Goal: Task Accomplishment & Management: Manage account settings

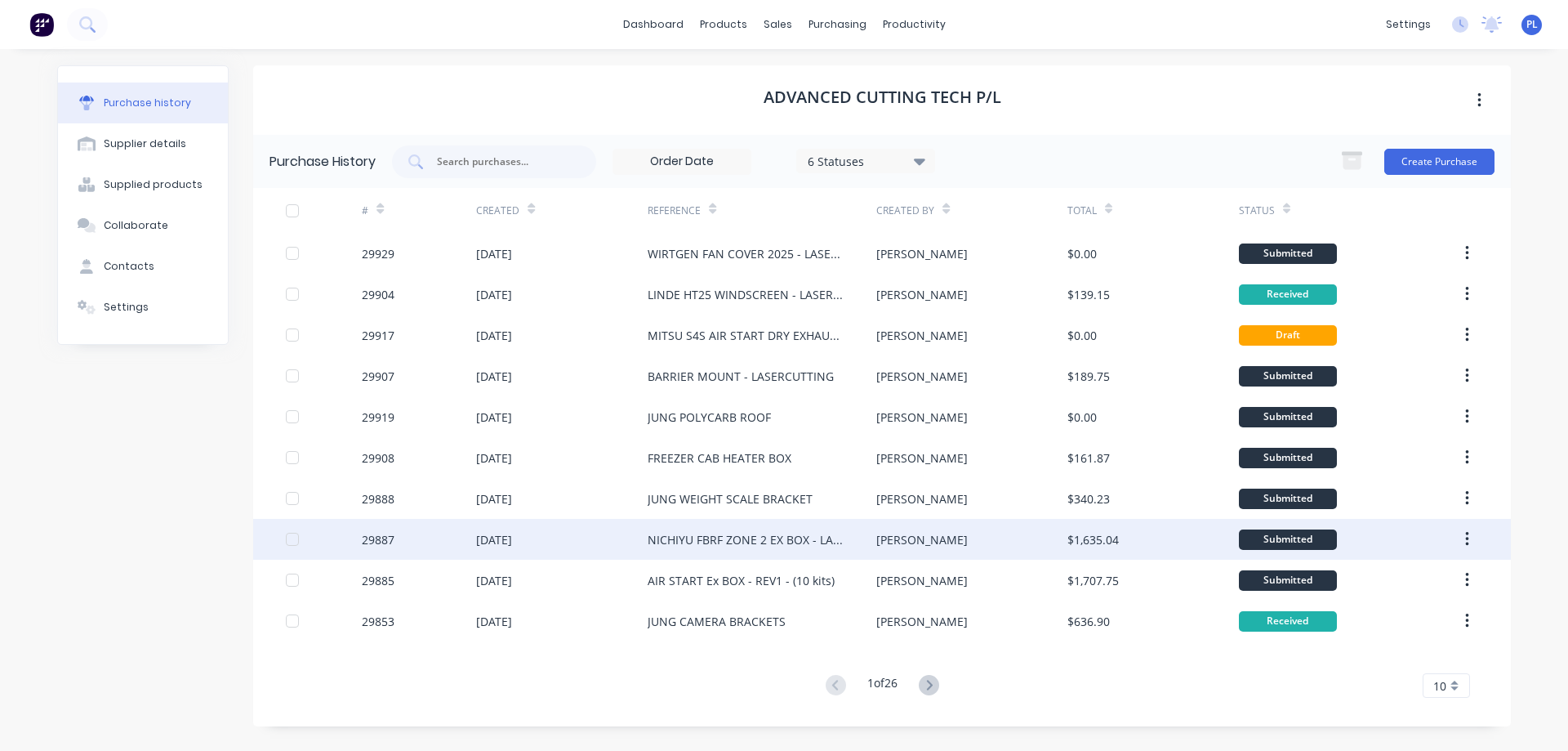
click at [611, 531] on div "[DATE]" at bounding box center [562, 540] width 171 height 41
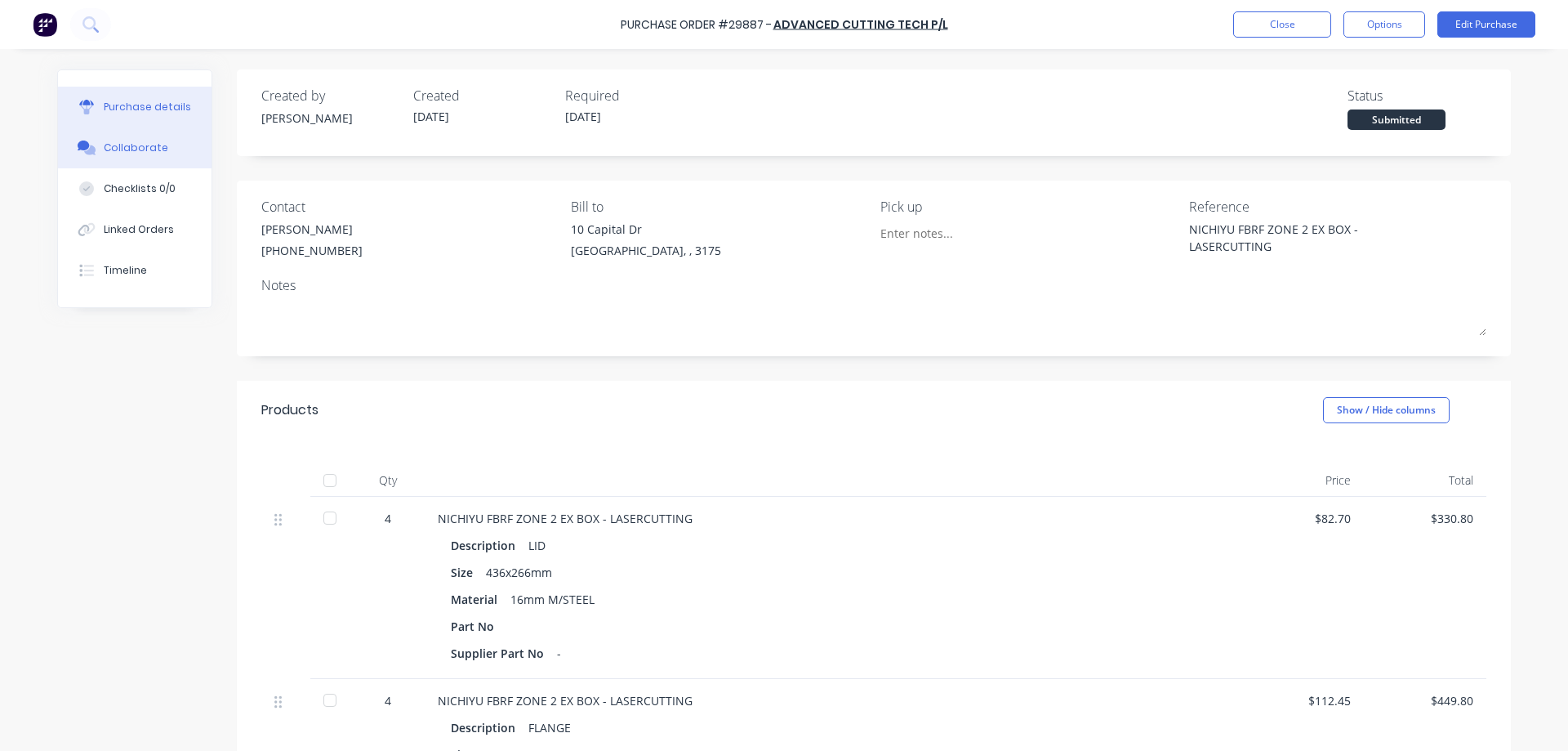
click at [122, 153] on div "Collaborate" at bounding box center [136, 147] width 65 height 14
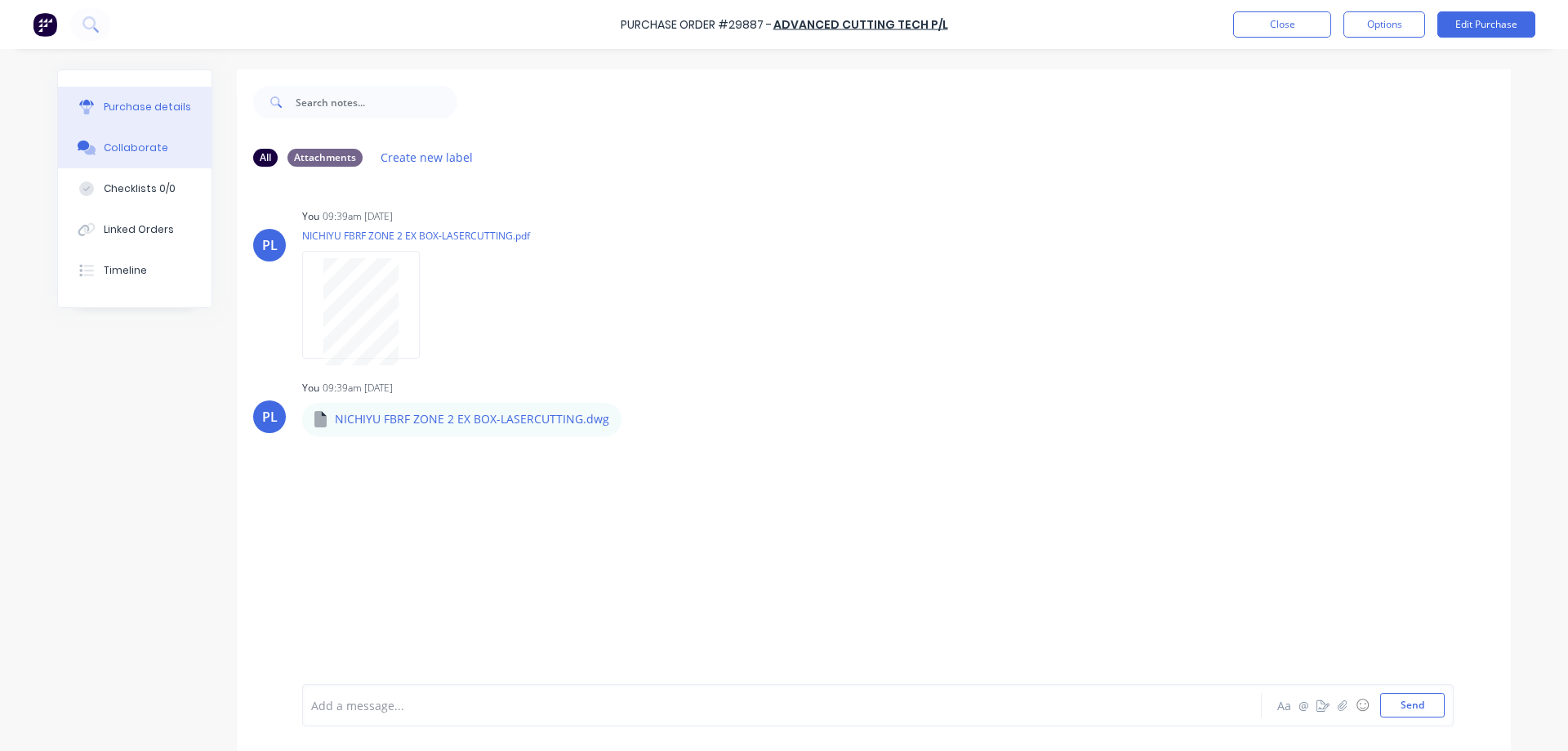
click at [132, 113] on div "Purchase details" at bounding box center [147, 107] width 88 height 14
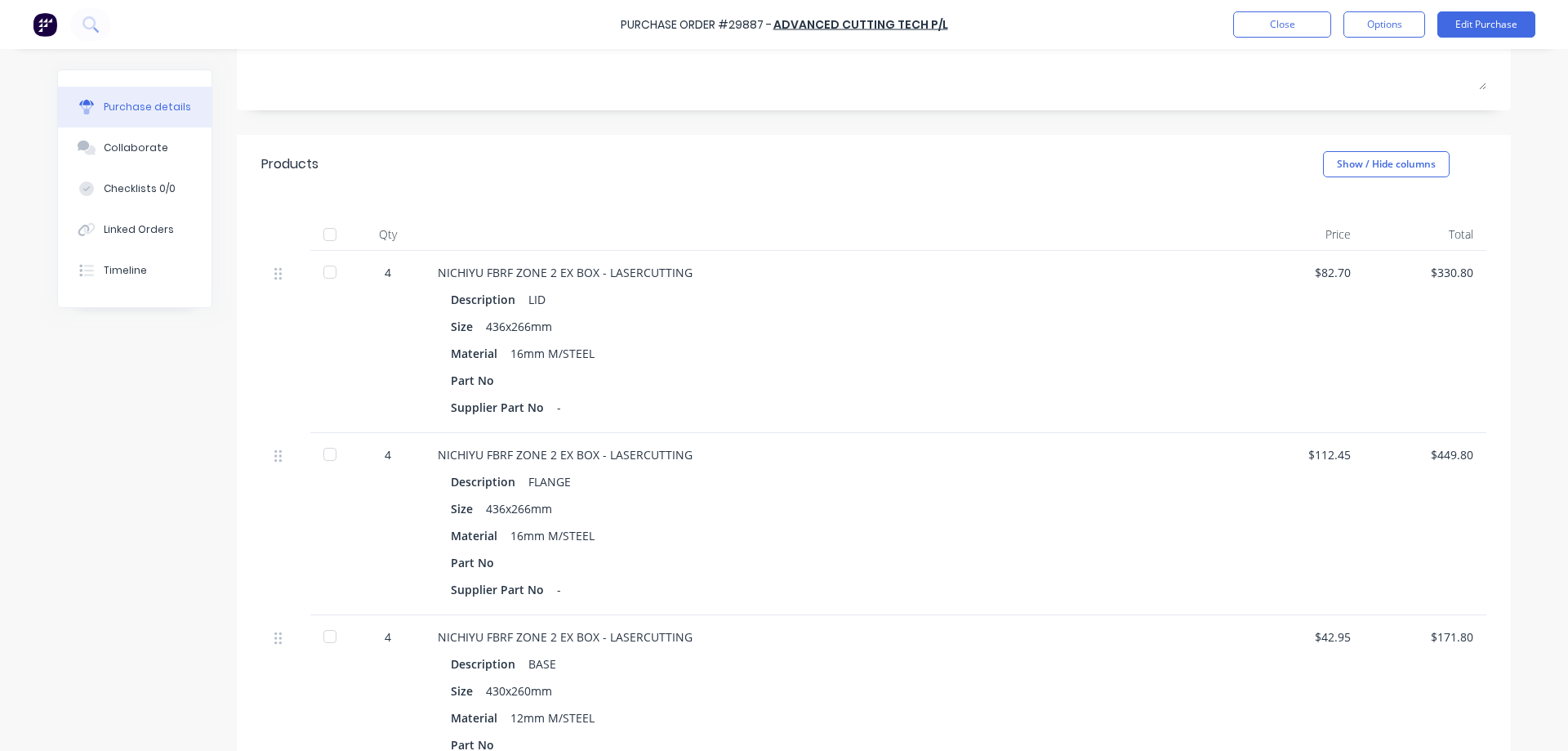
scroll to position [246, 0]
click at [1490, 28] on button "Edit Purchase" at bounding box center [1486, 24] width 98 height 26
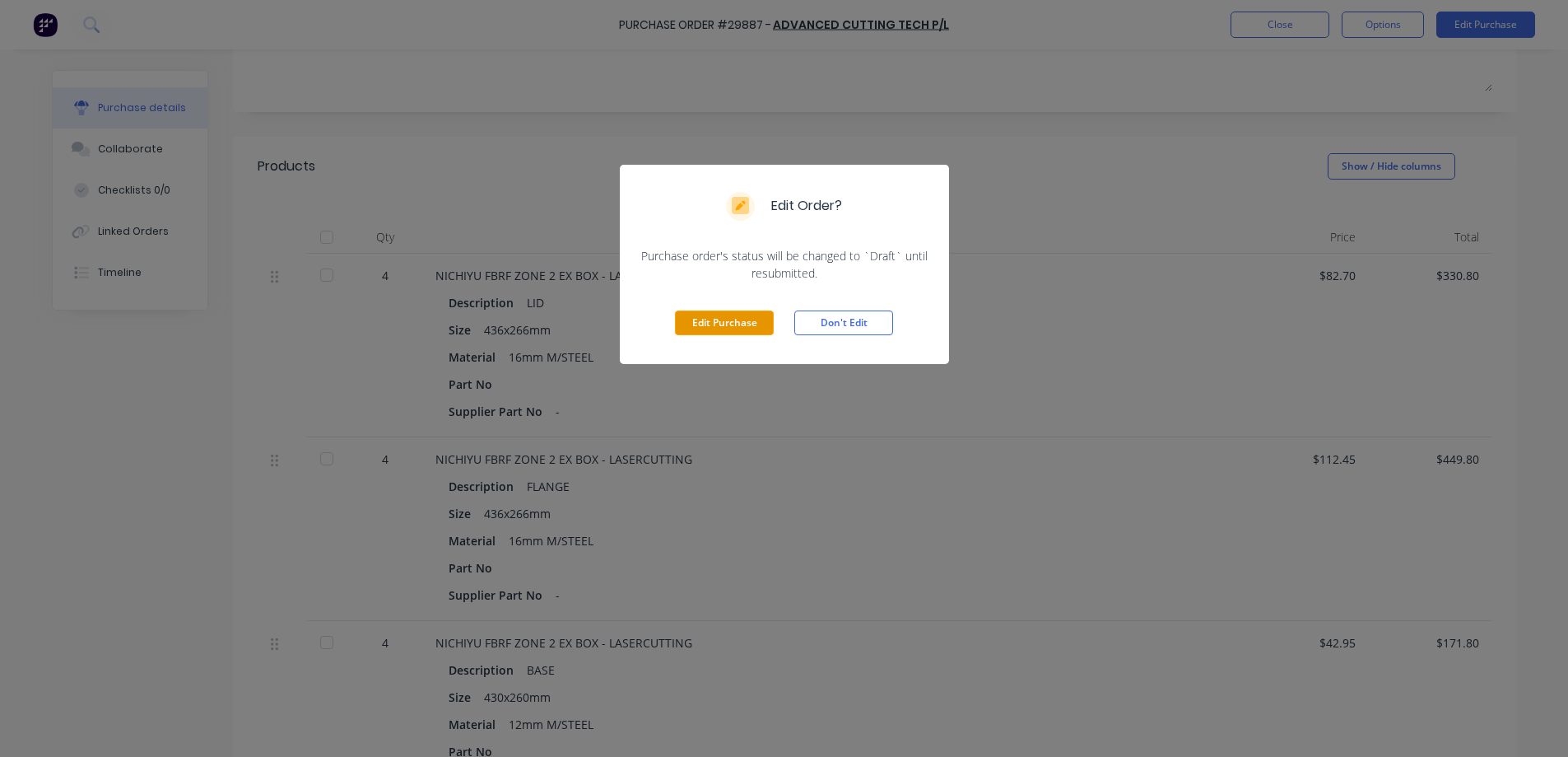
click at [740, 321] on button "Edit Purchase" at bounding box center [724, 322] width 99 height 25
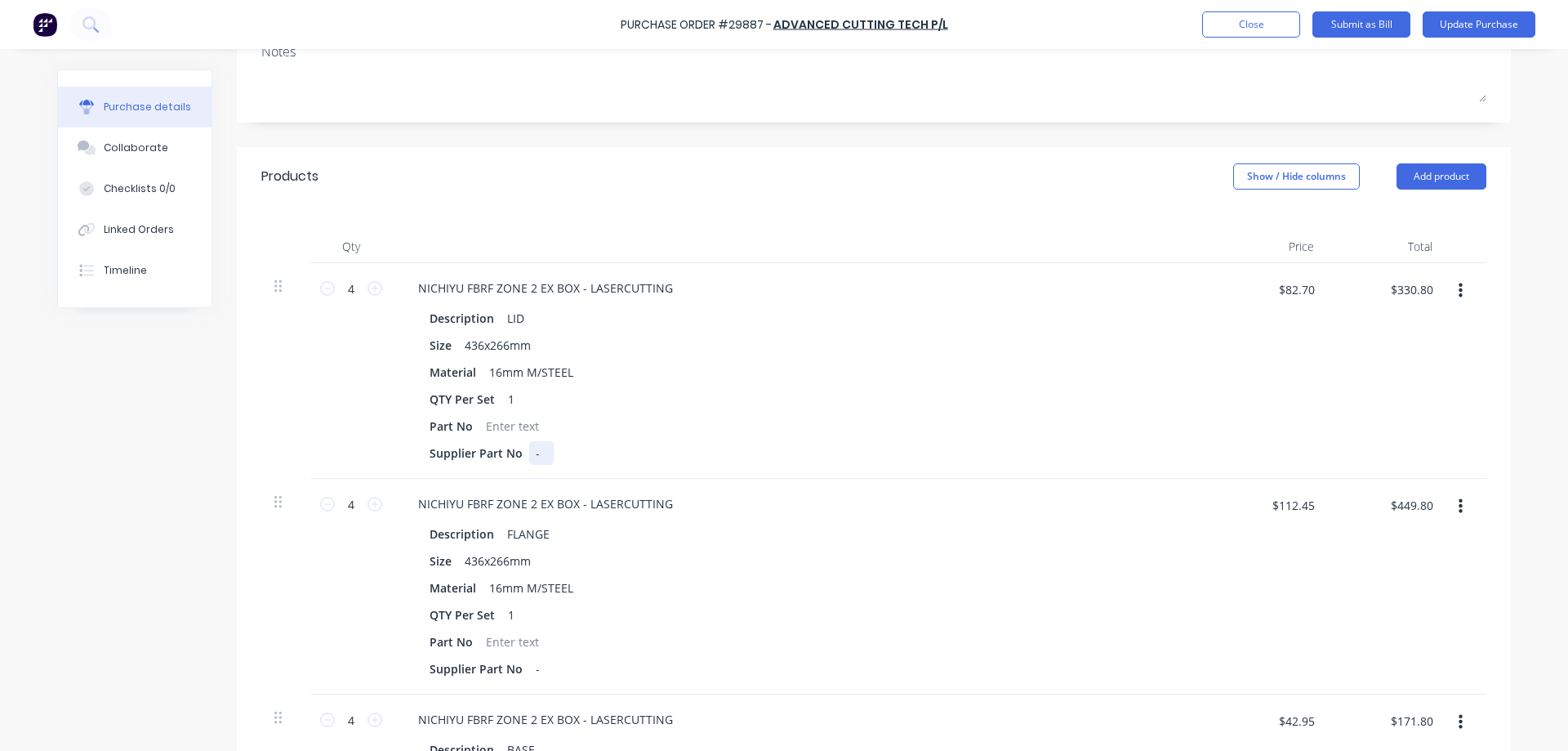
drag, startPoint x: 538, startPoint y: 453, endPoint x: 630, endPoint y: 425, distance: 96.2
click at [539, 451] on div "-" at bounding box center [541, 453] width 25 height 24
click at [703, 548] on div "Description FLANGE Size 436x266mm Material 16mm M/STEEL QTY Per Set 1 Part No S…" at bounding box center [800, 601] width 791 height 159
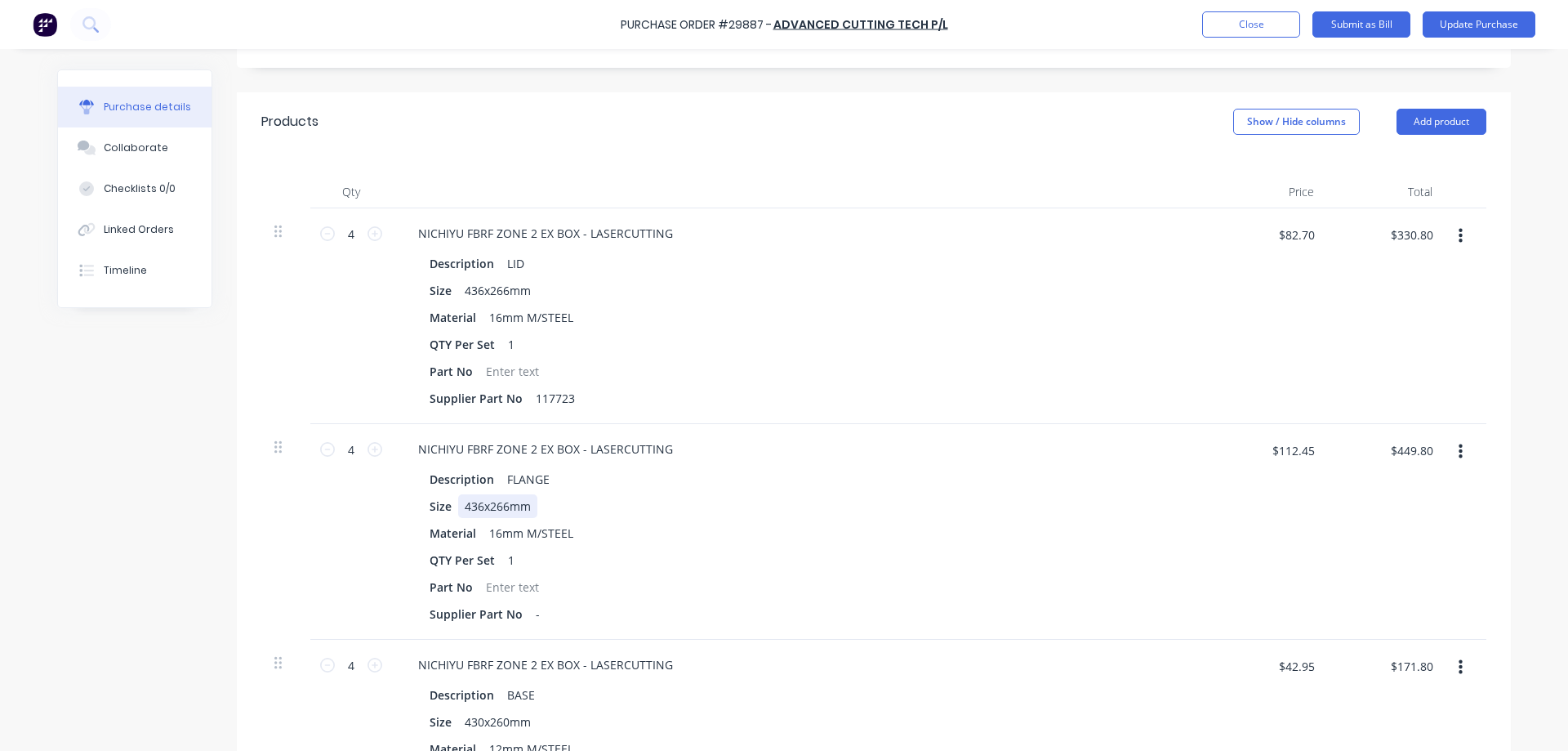
scroll to position [326, 0]
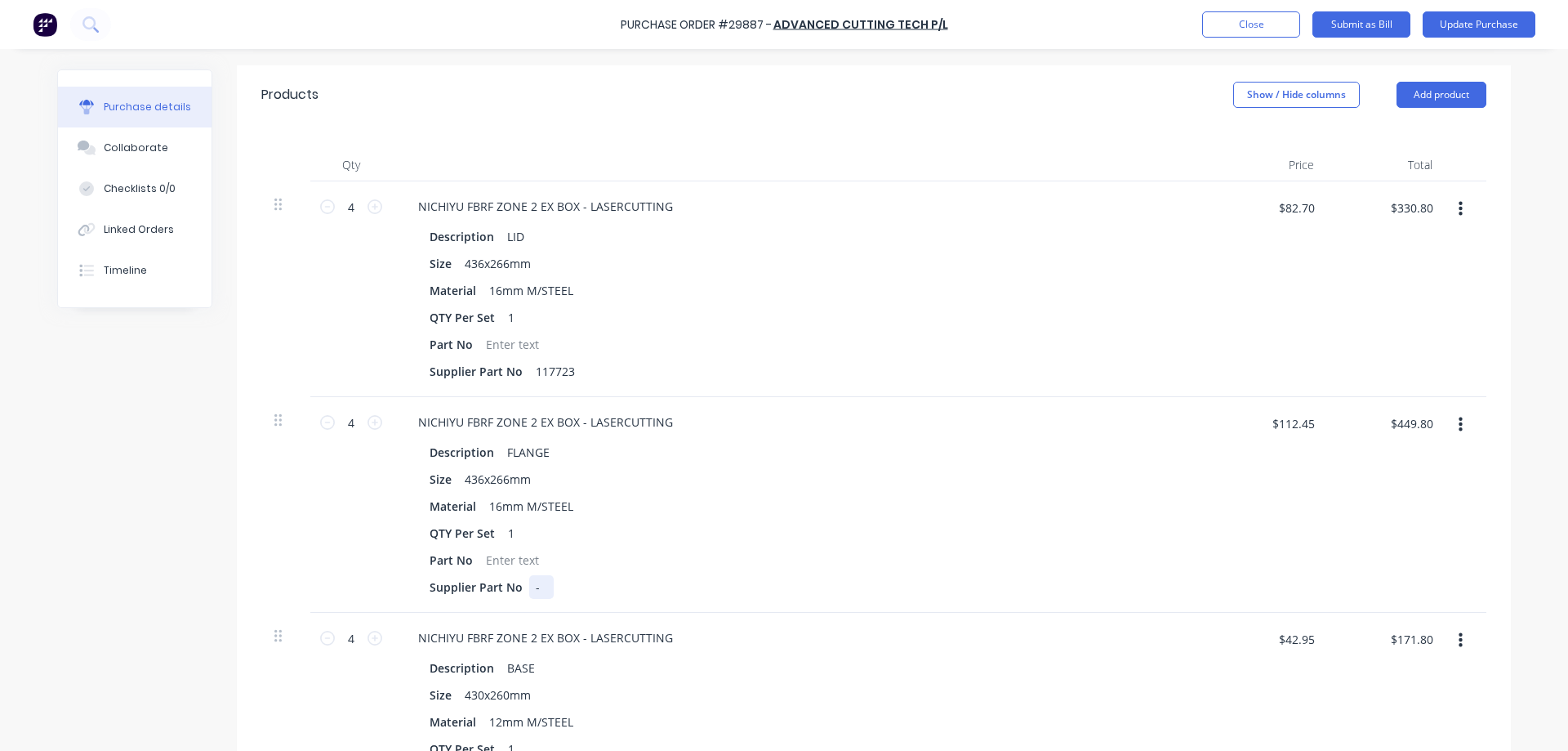
click at [539, 588] on div "-" at bounding box center [541, 587] width 25 height 24
click at [569, 368] on div "117723" at bounding box center [555, 372] width 52 height 24
drag, startPoint x: 535, startPoint y: 588, endPoint x: 637, endPoint y: 551, distance: 108.5
click at [540, 588] on div at bounding box center [541, 587] width 25 height 24
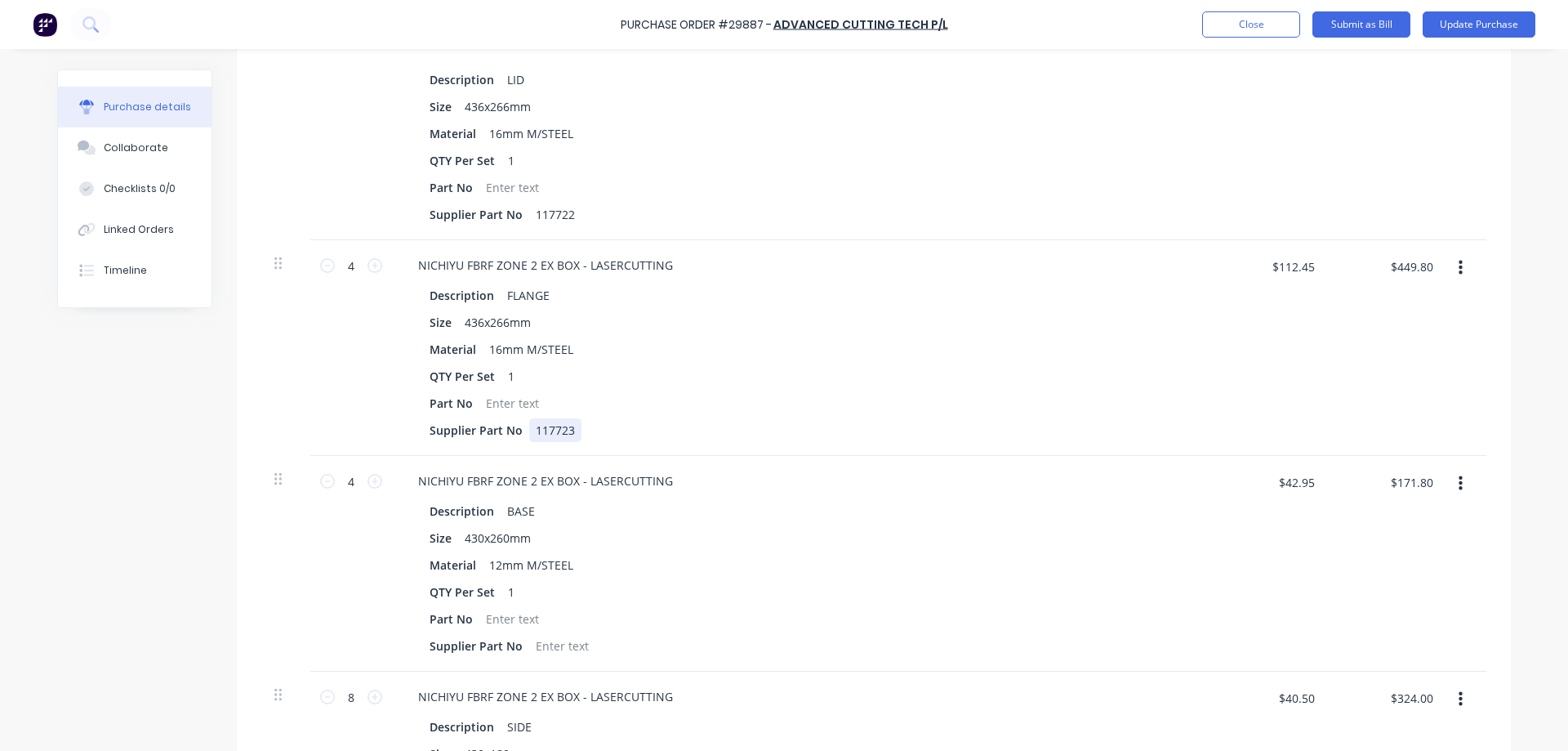
scroll to position [490, 0]
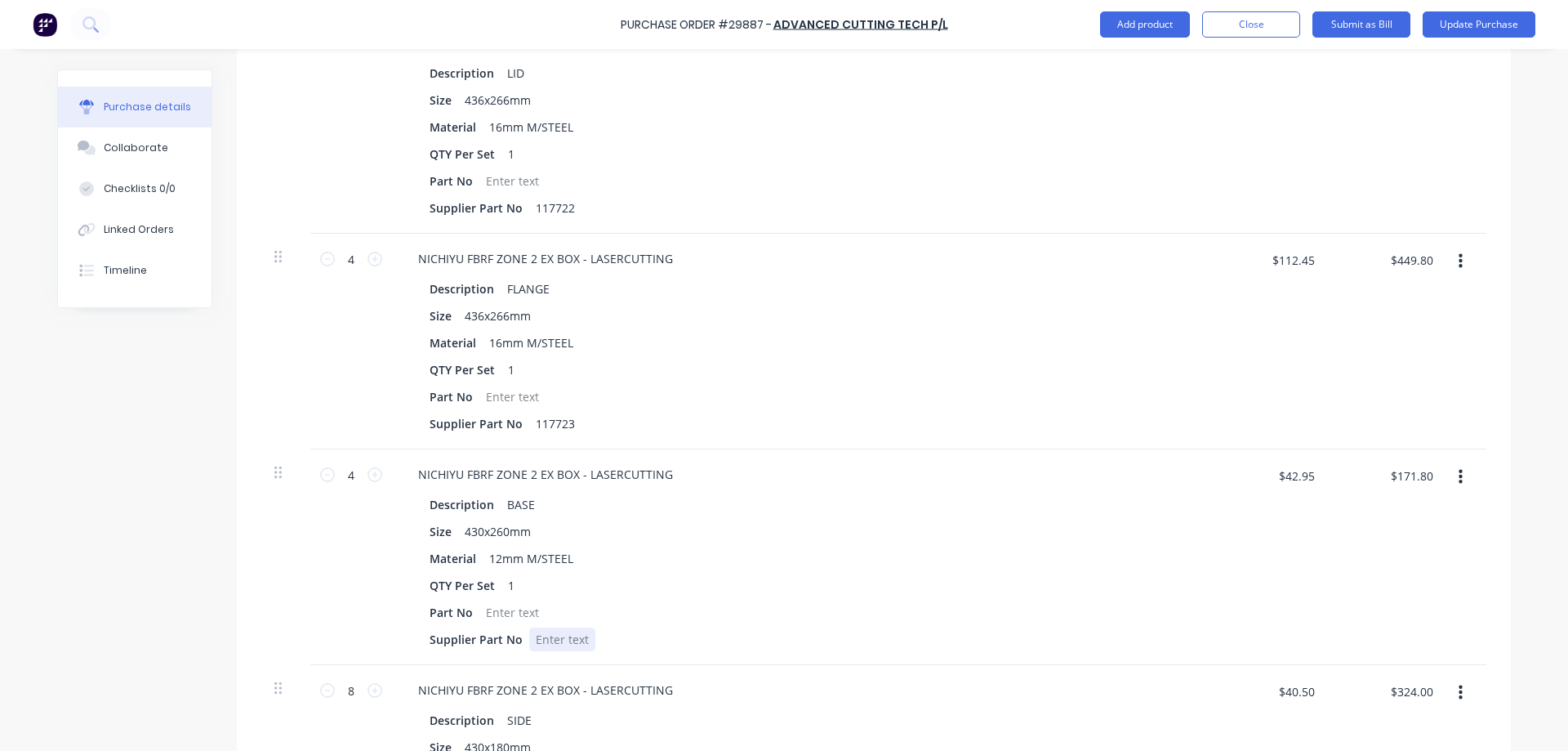
click at [568, 639] on div at bounding box center [562, 639] width 66 height 24
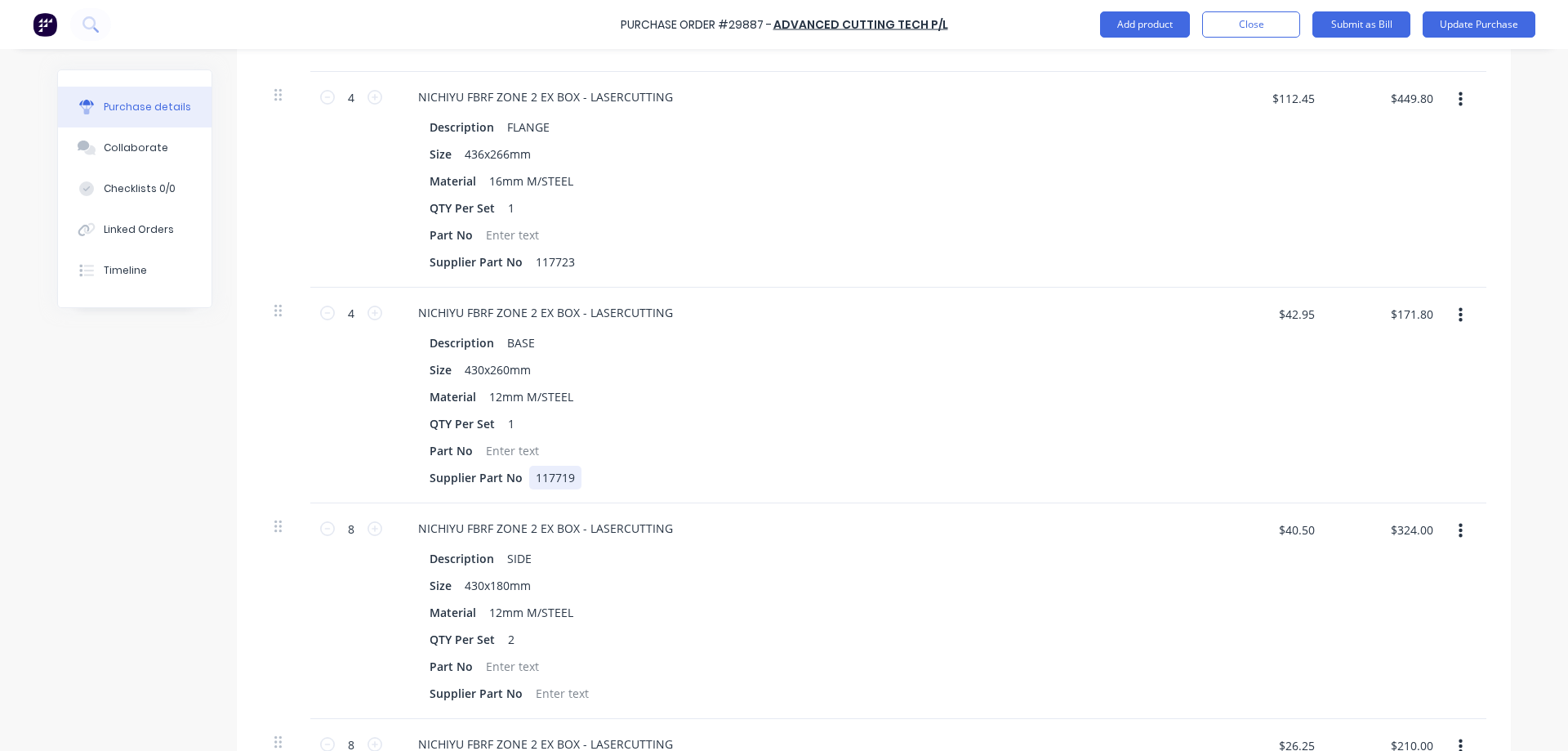
scroll to position [654, 0]
click at [574, 691] on div at bounding box center [562, 691] width 66 height 24
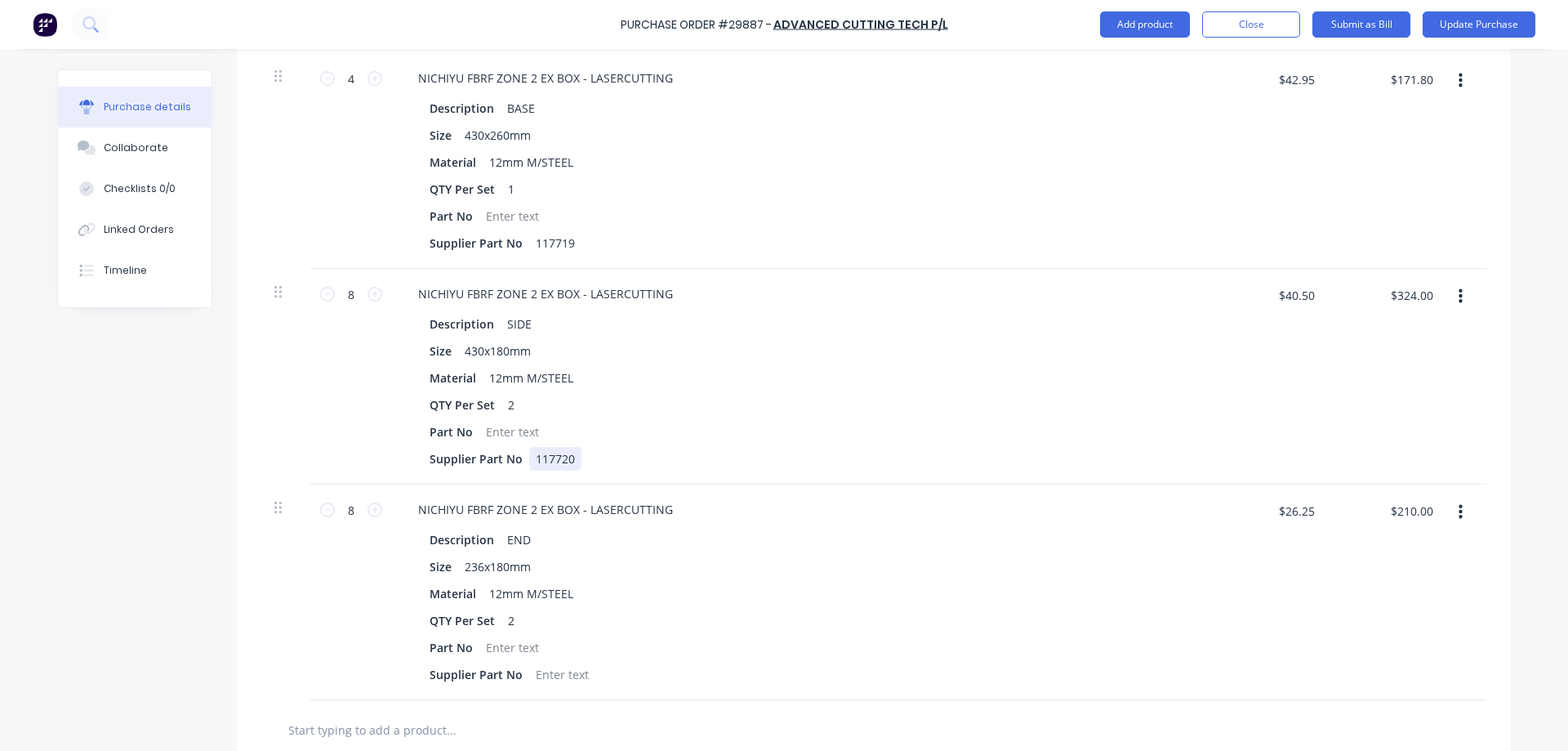
scroll to position [898, 0]
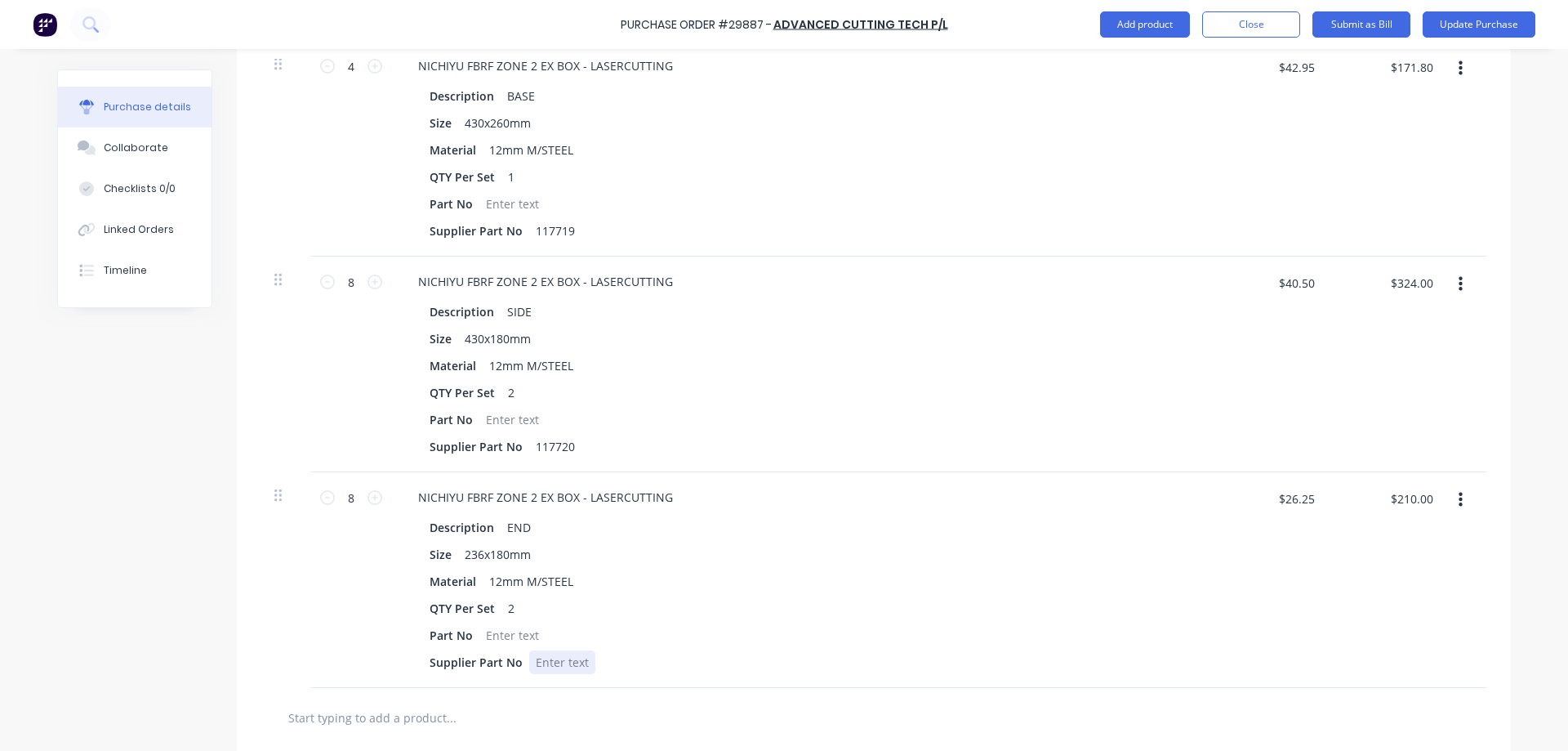
click at [572, 666] on div at bounding box center [562, 662] width 66 height 24
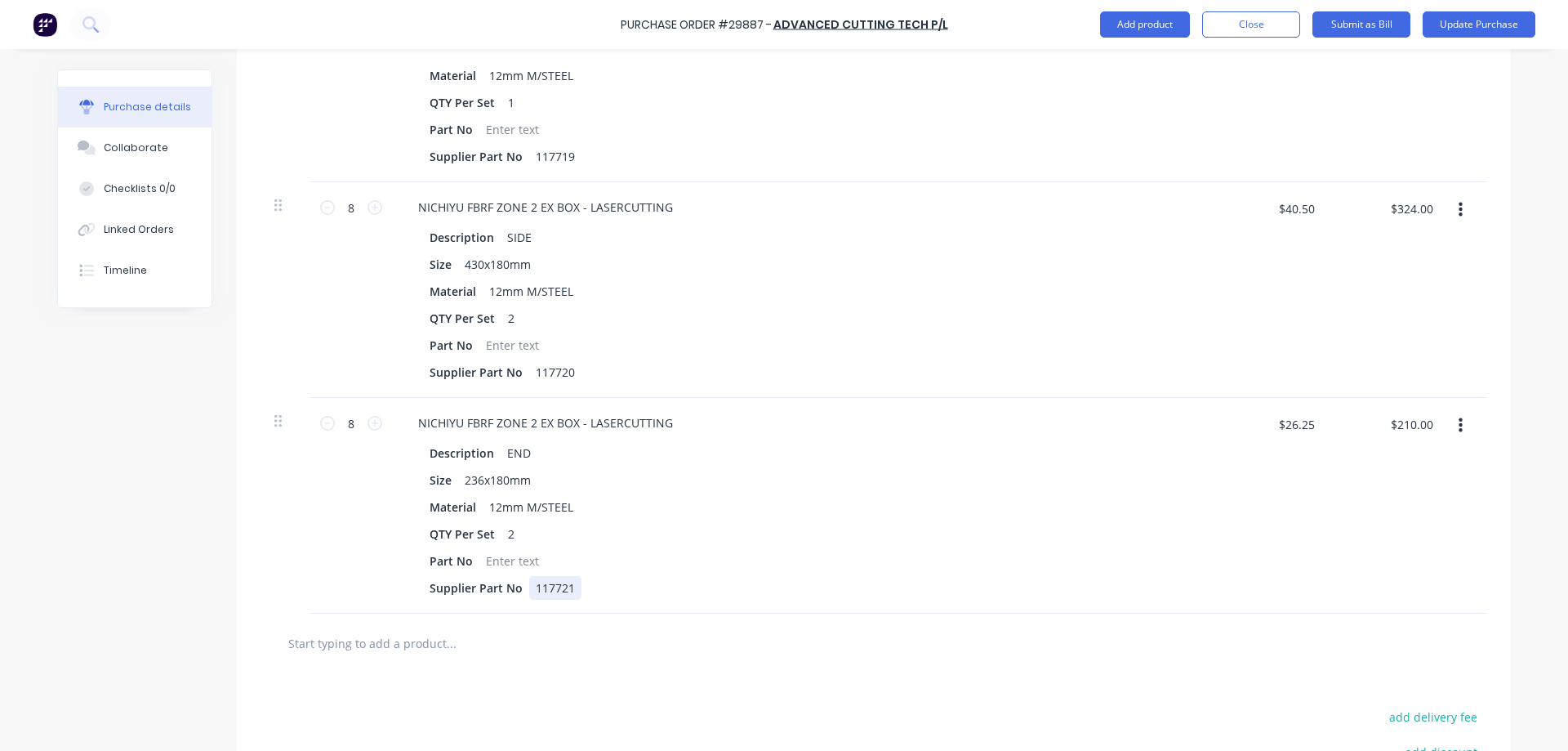
scroll to position [935, 0]
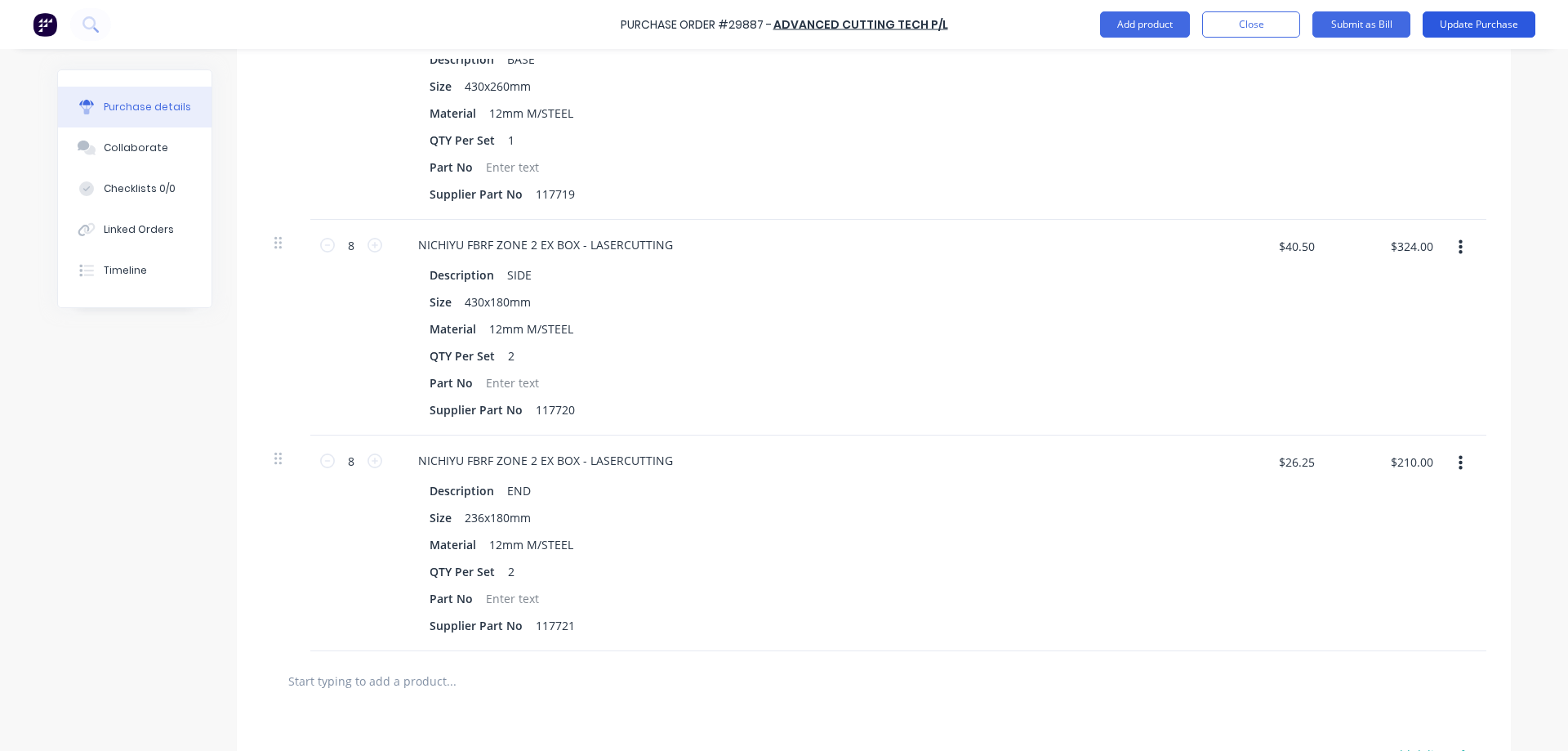
click at [1500, 25] on button "Update Purchase" at bounding box center [1479, 24] width 112 height 26
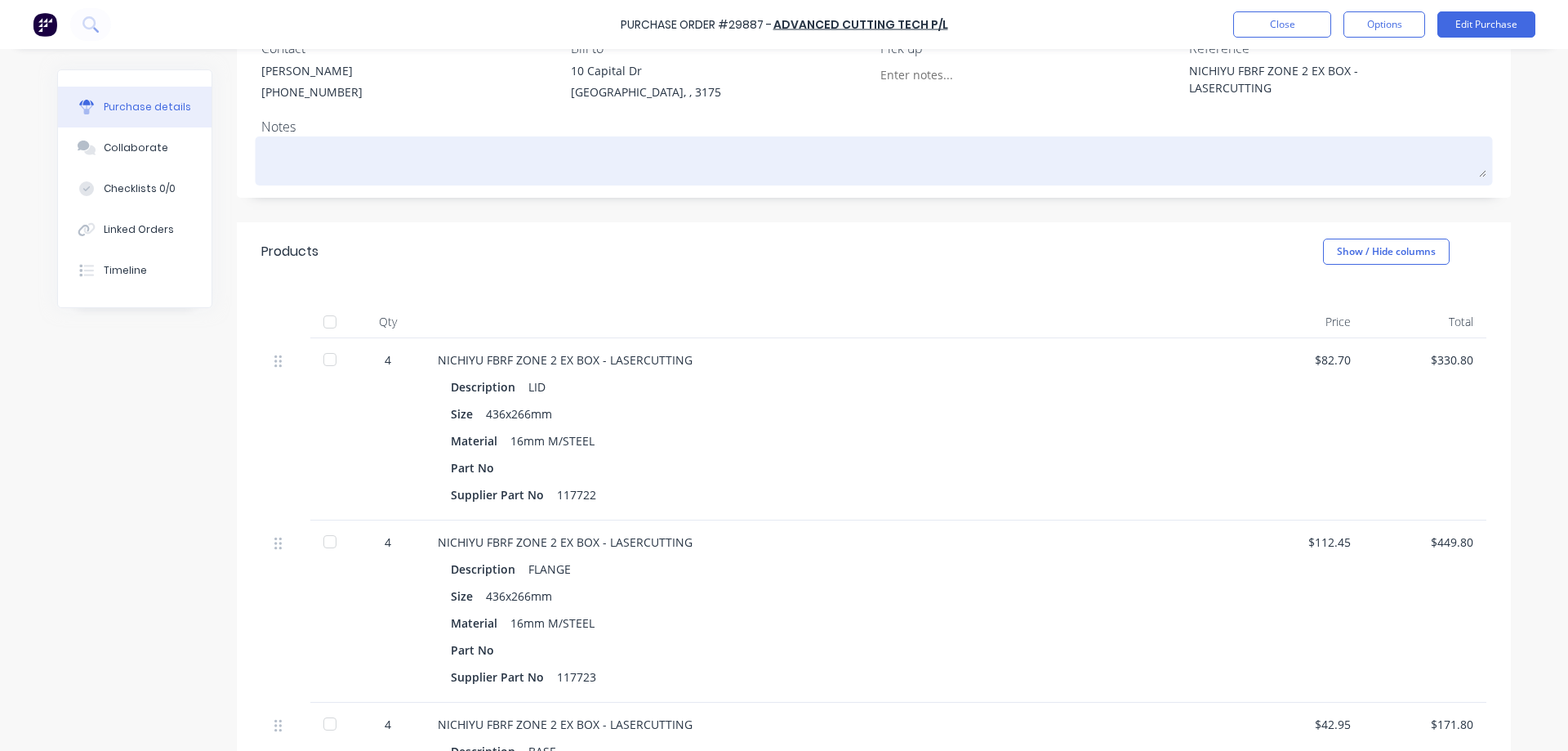
scroll to position [0, 0]
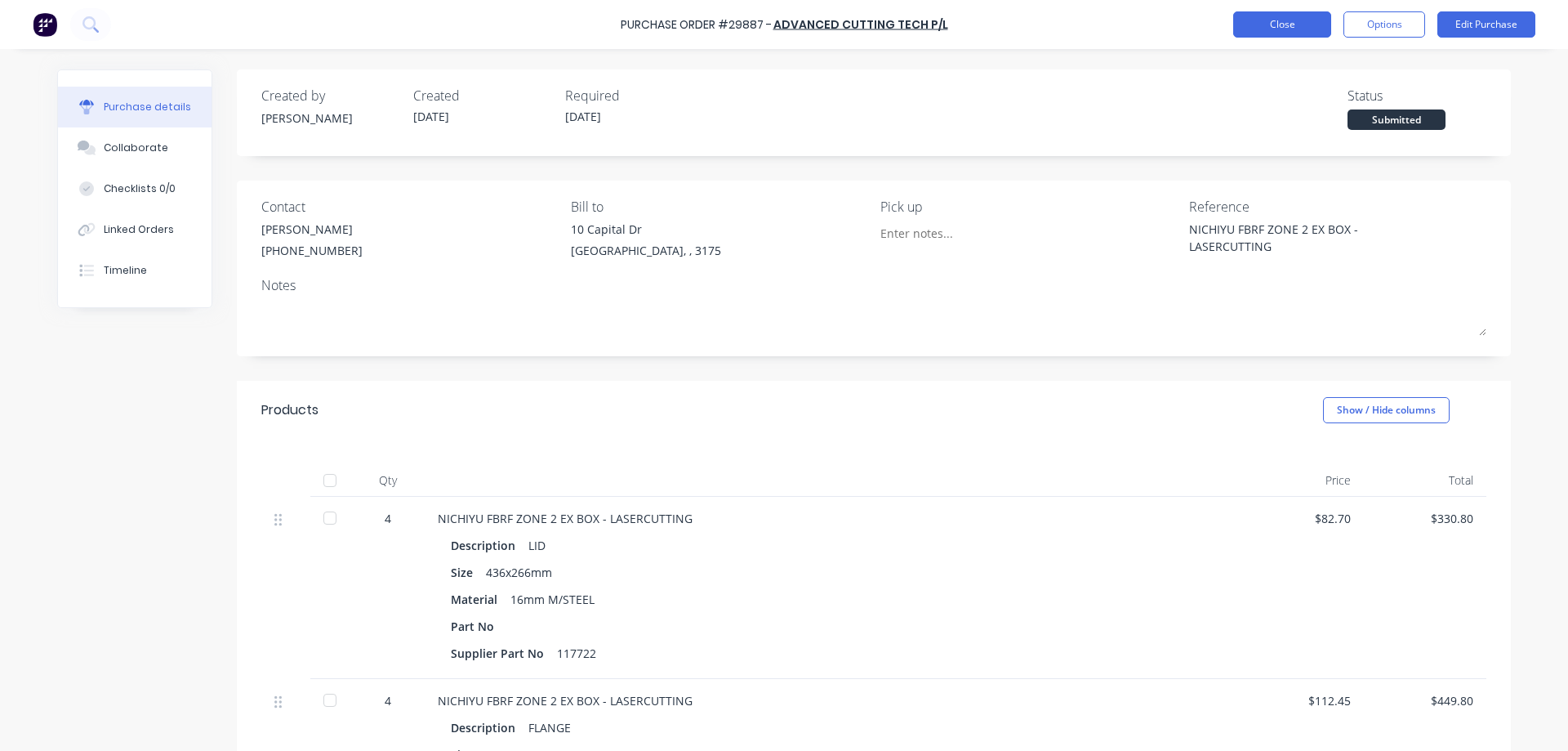
click at [1283, 26] on button "Close" at bounding box center [1282, 24] width 98 height 26
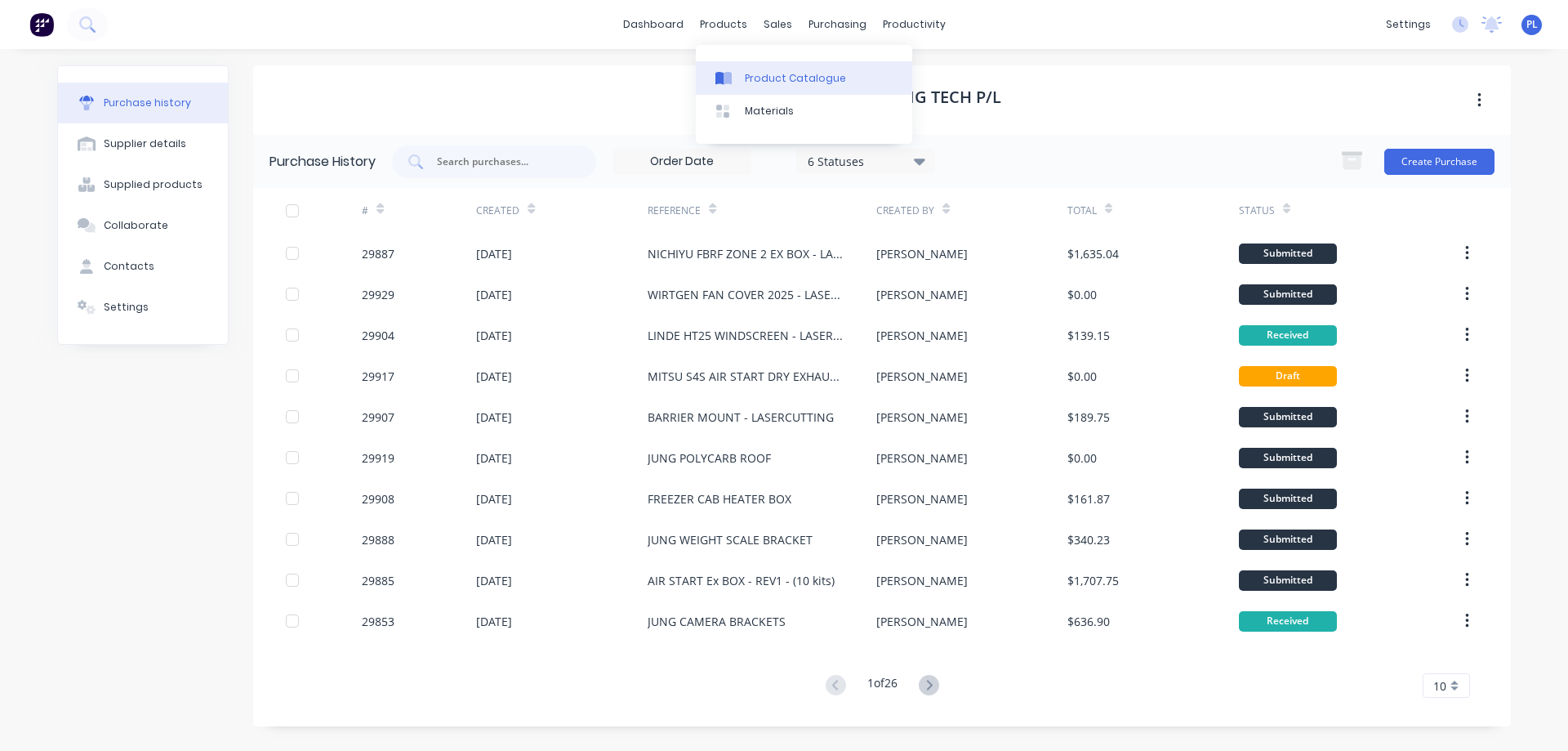
click at [763, 78] on div "Product Catalogue" at bounding box center [795, 78] width 101 height 14
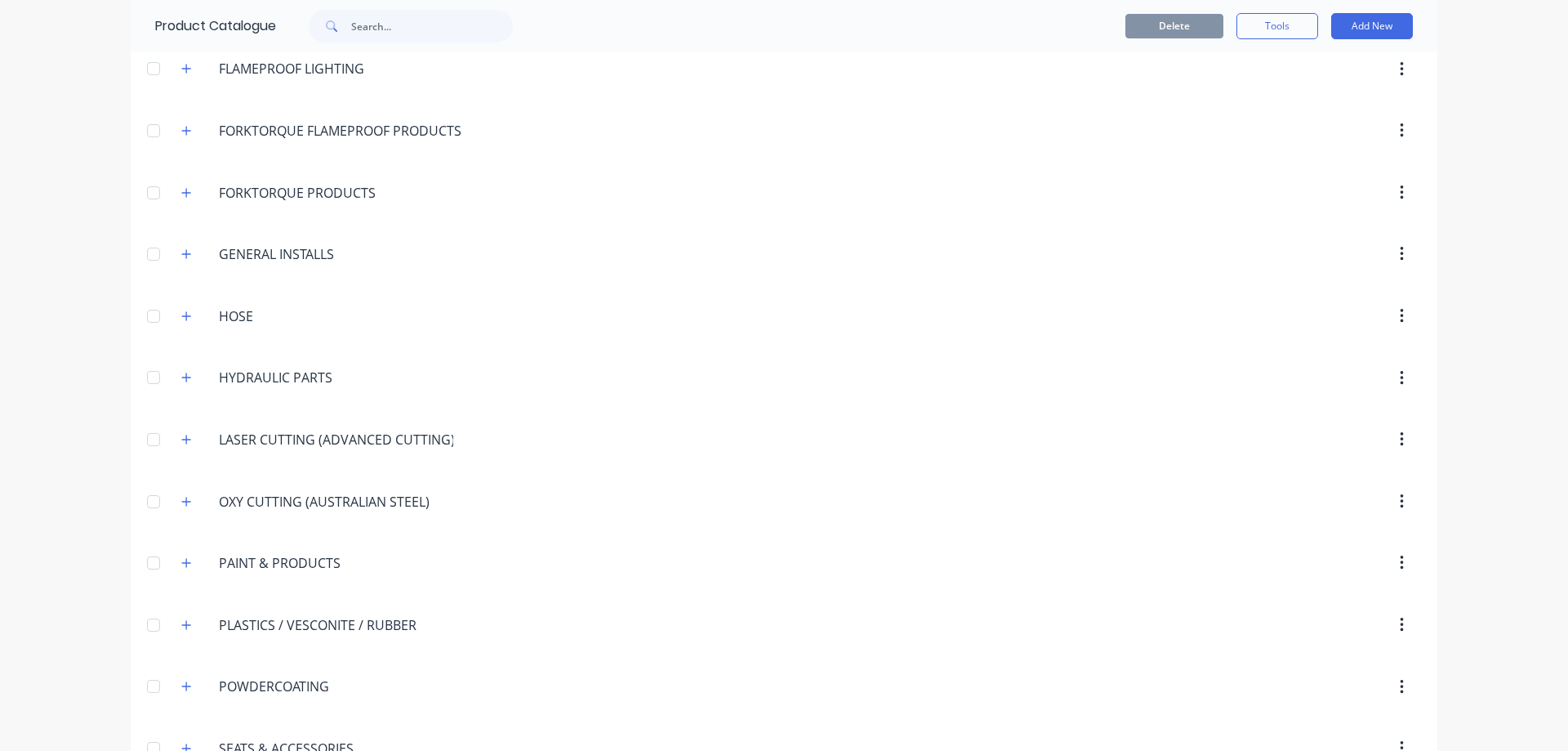
scroll to position [1552, 0]
click at [184, 435] on icon "button" at bounding box center [187, 440] width 10 height 11
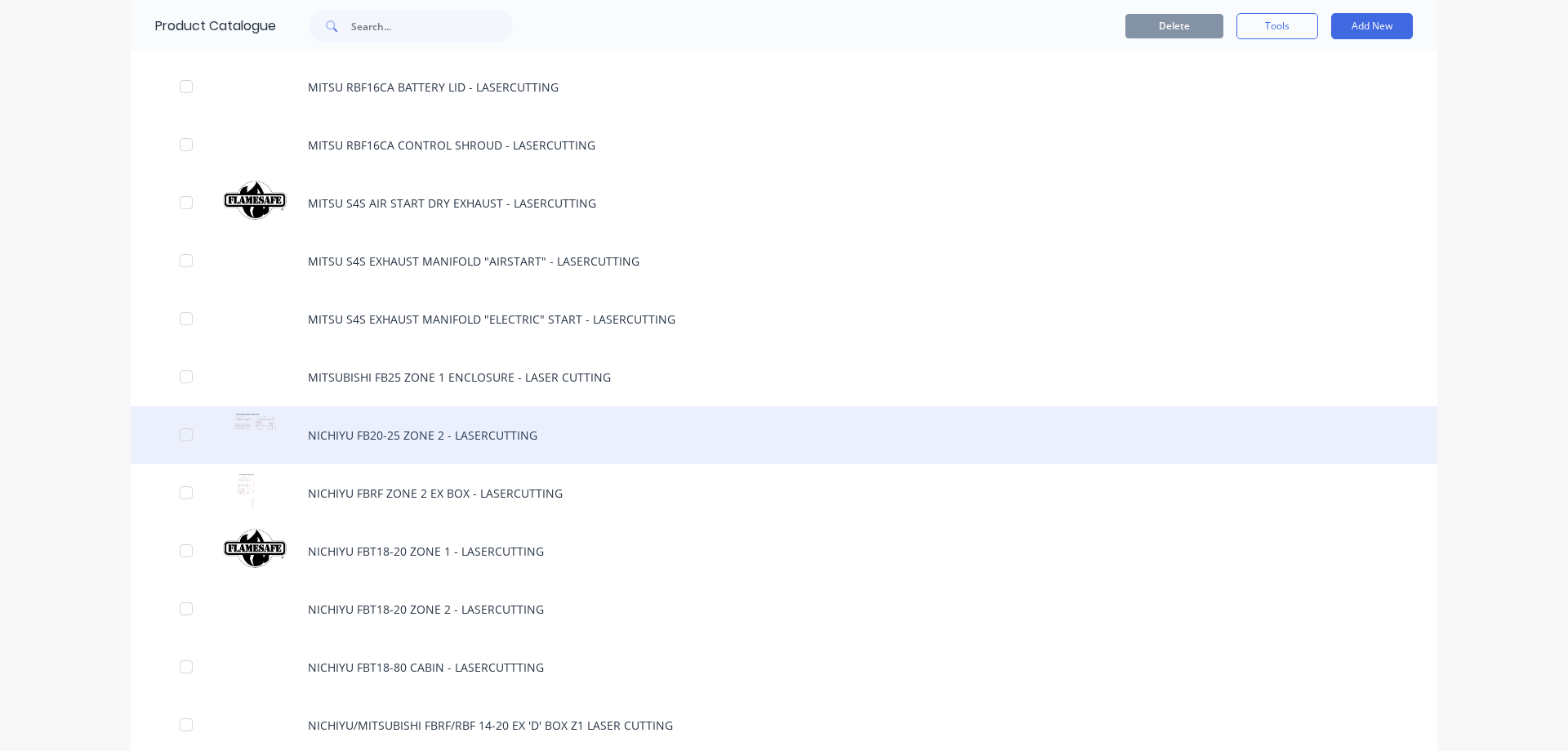
scroll to position [5065, 0]
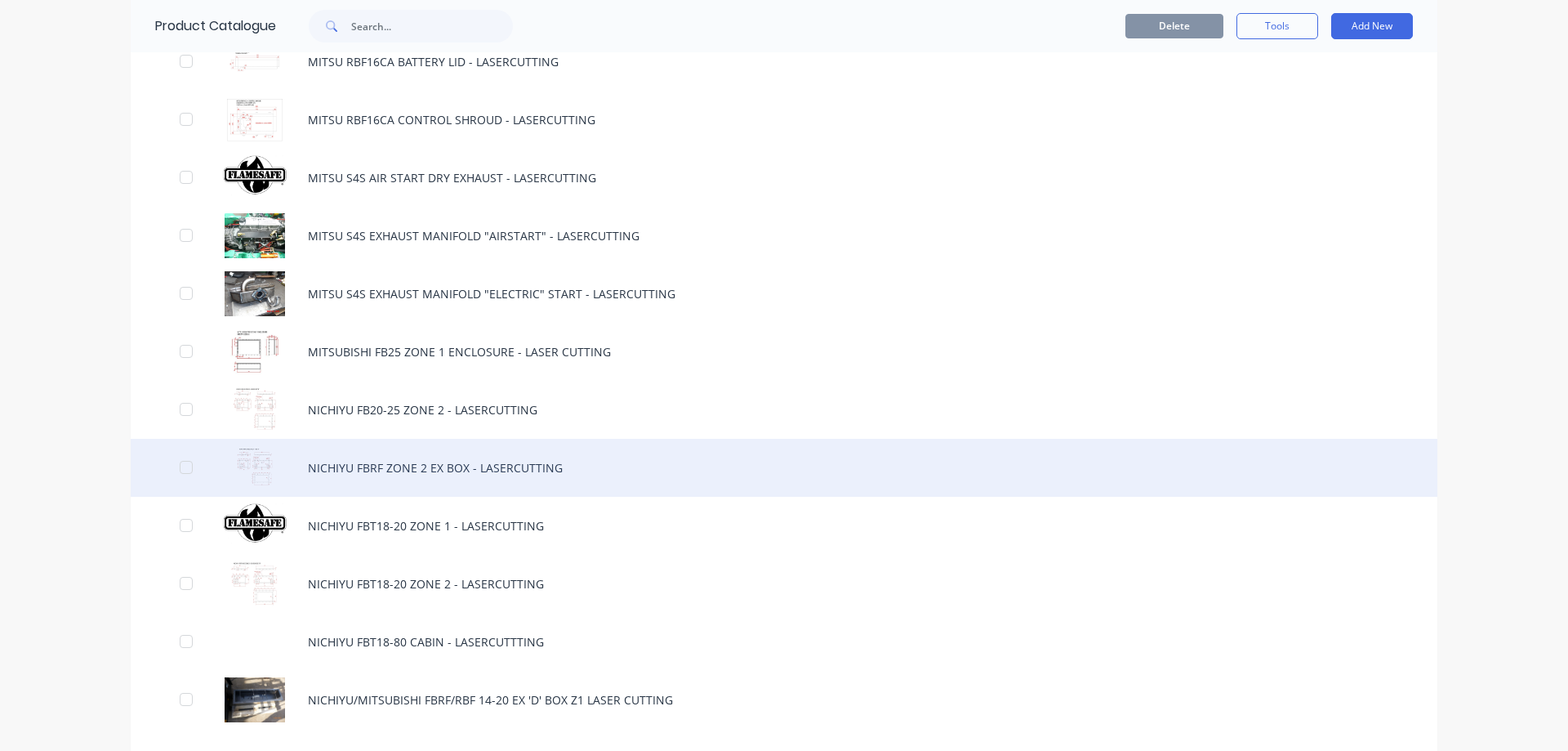
click at [344, 472] on div "NICHIYU FBRF ZONE 2 EX BOX - LASERCUTTING" at bounding box center [784, 468] width 1307 height 58
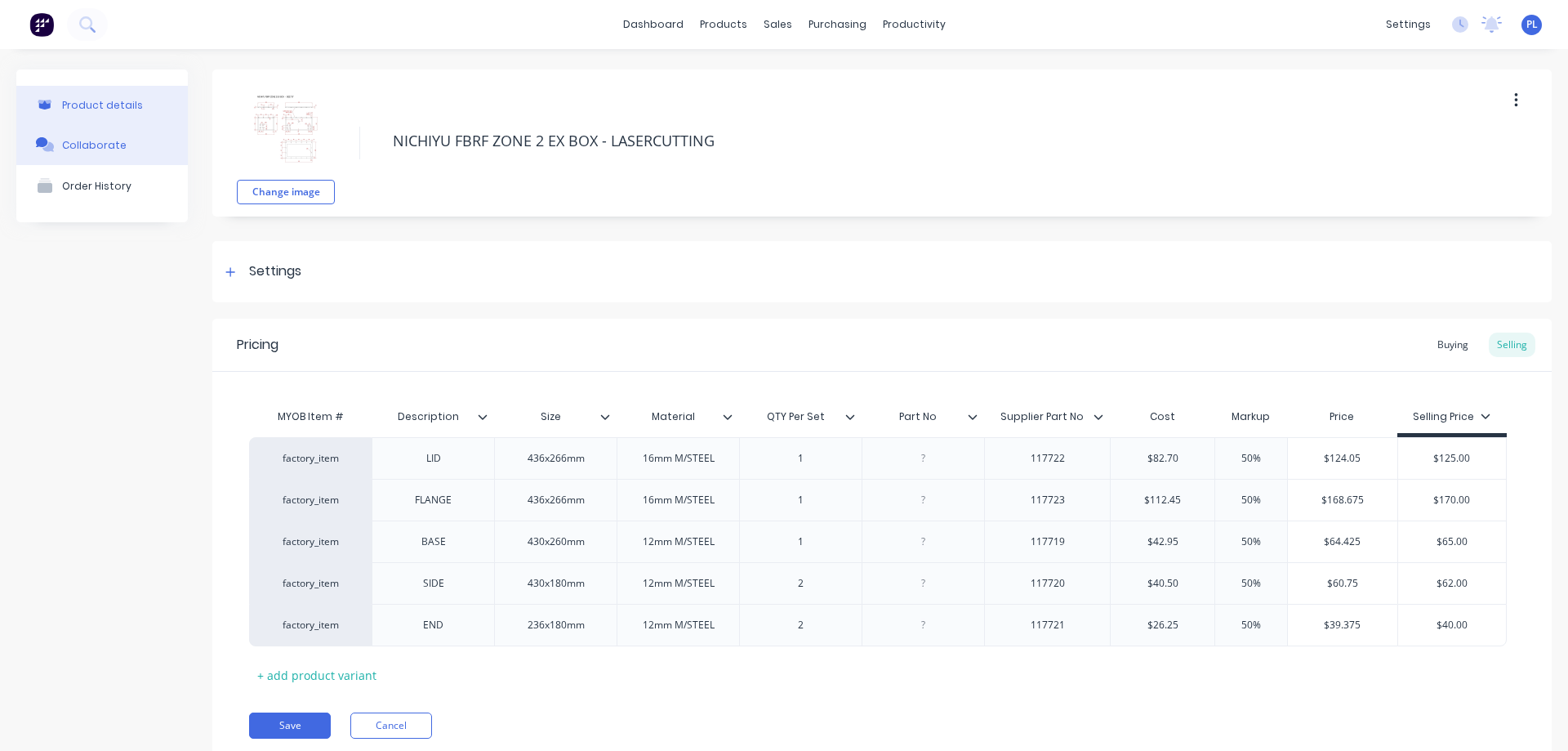
click at [93, 151] on div "Collaborate" at bounding box center [95, 145] width 65 height 12
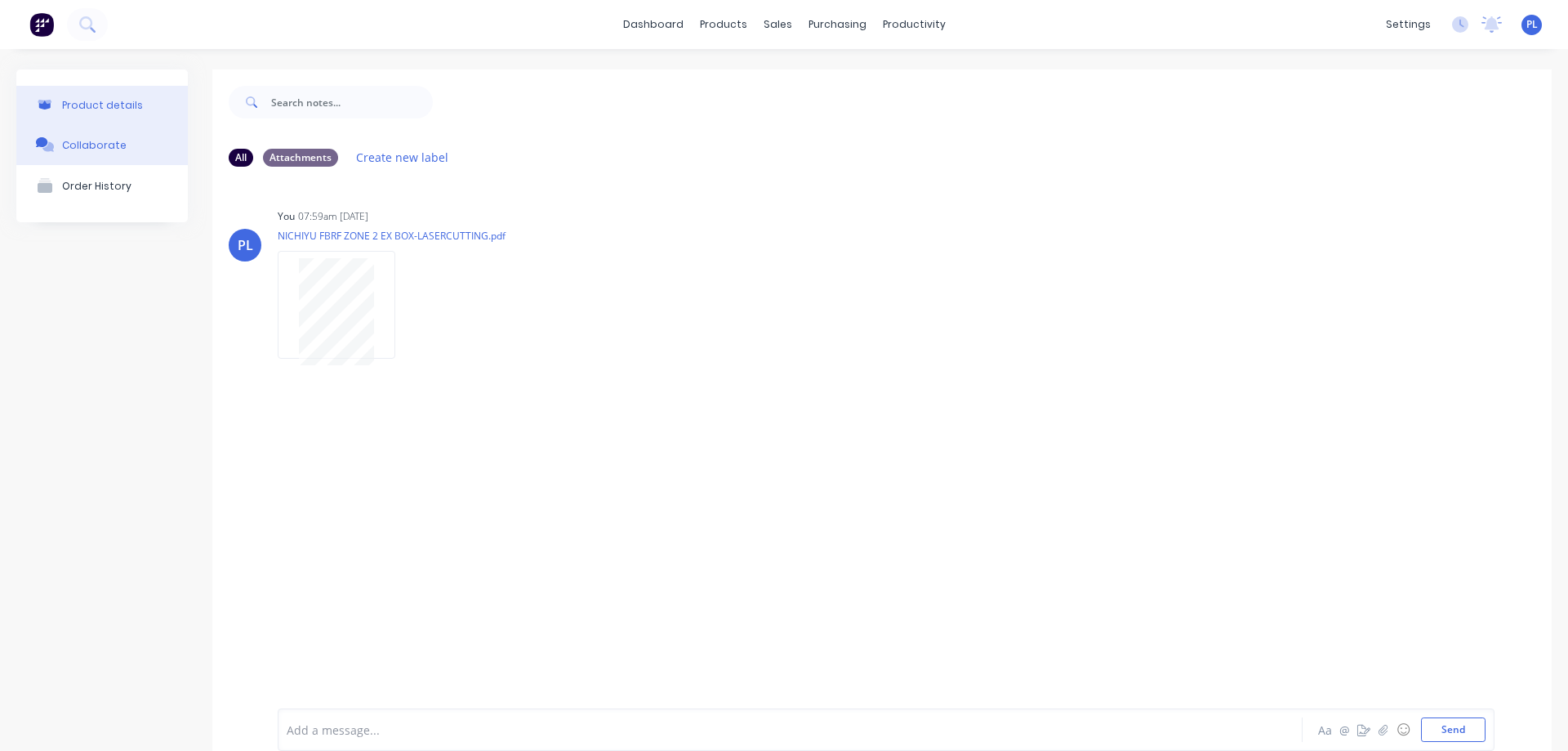
click at [82, 103] on div "Product details" at bounding box center [102, 105] width 81 height 12
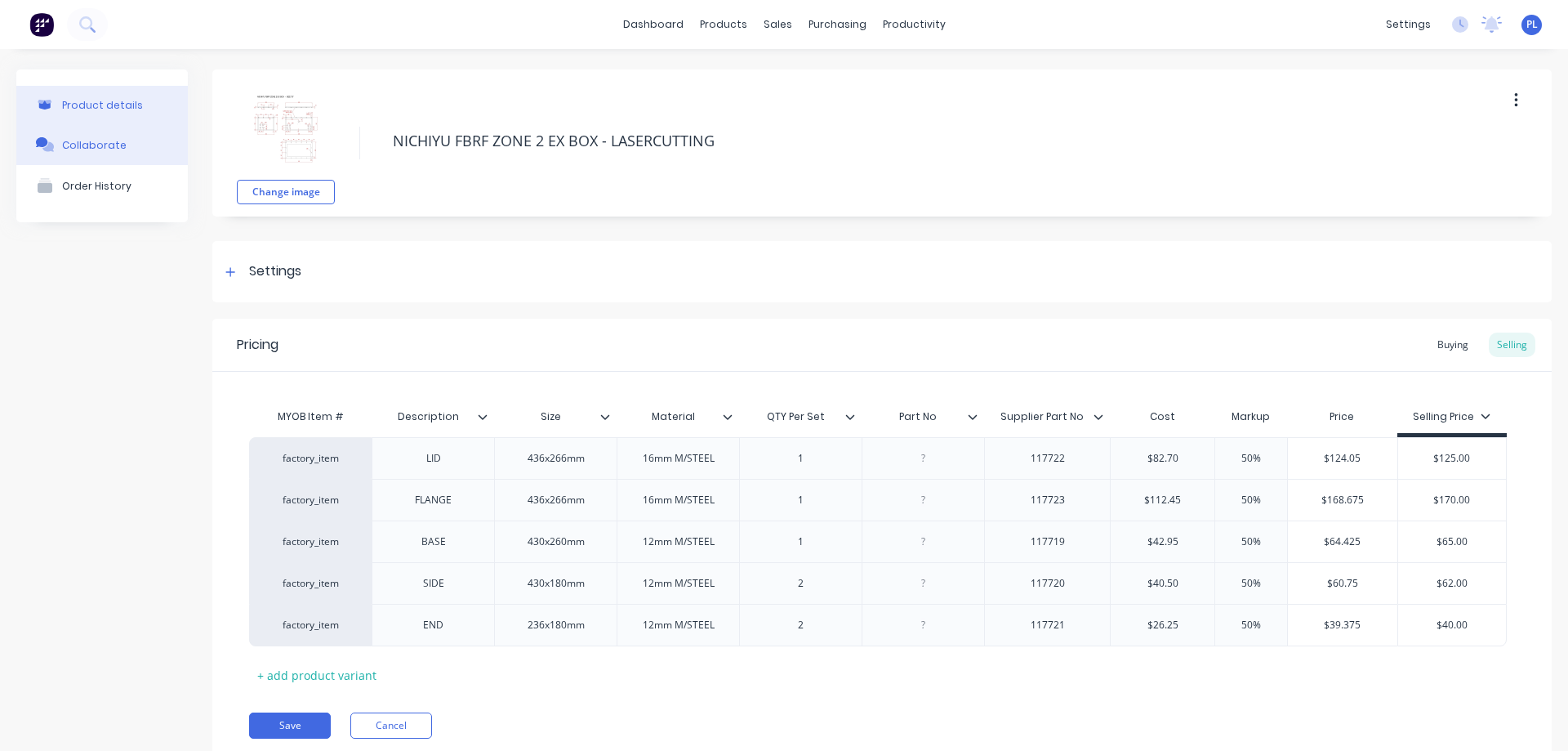
click at [80, 146] on div "Collaborate" at bounding box center [95, 145] width 65 height 12
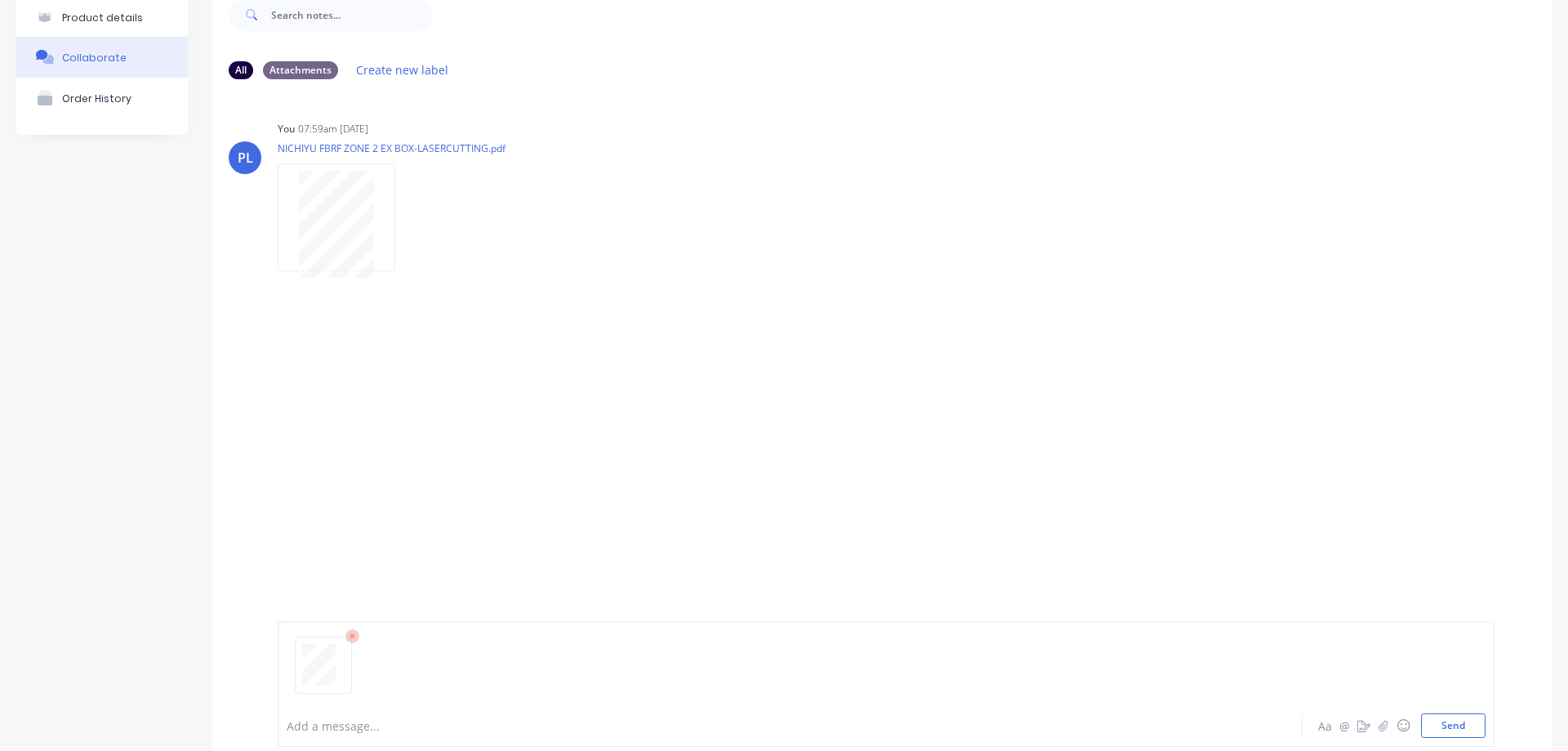
scroll to position [128, 0]
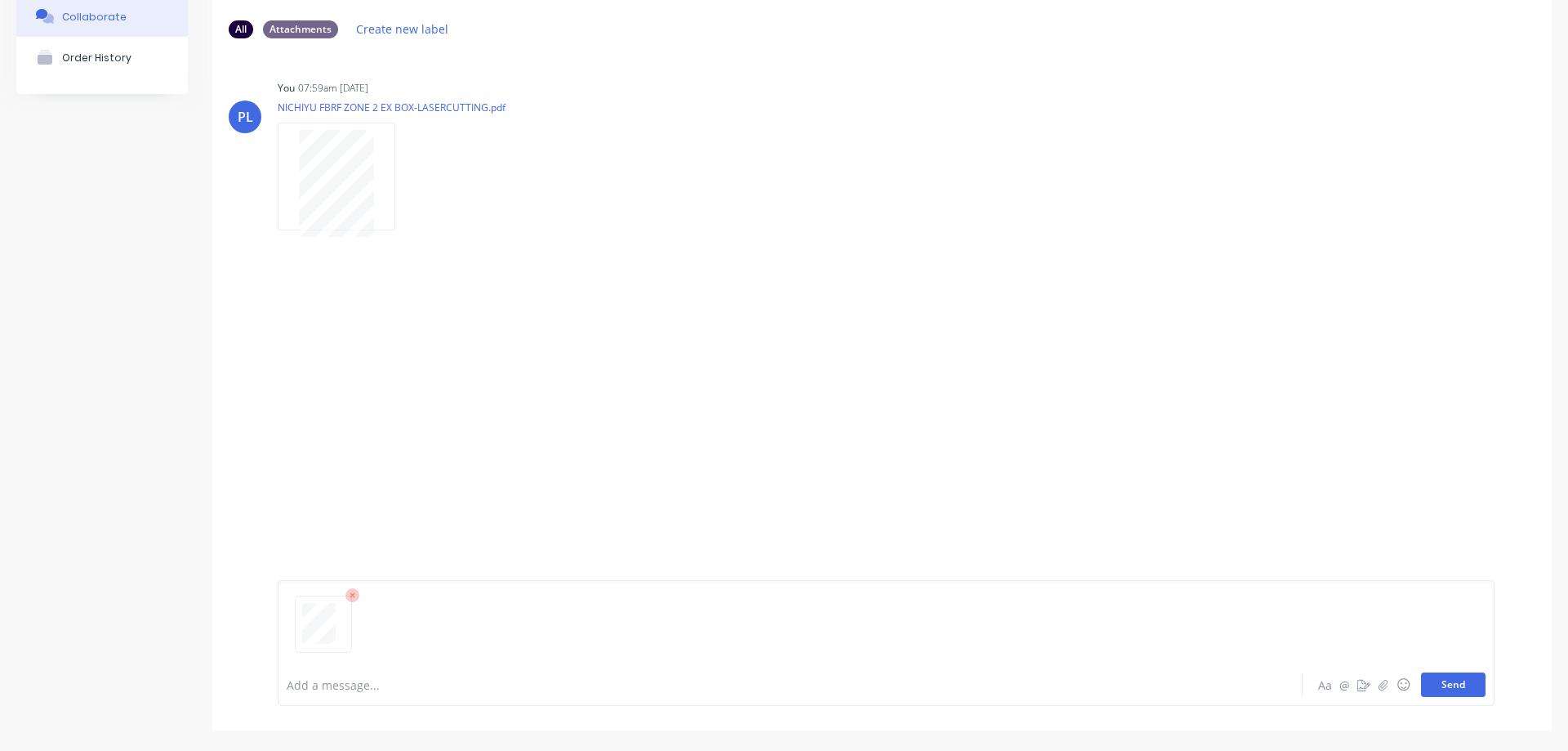
click at [1443, 678] on button "Send" at bounding box center [1454, 685] width 65 height 25
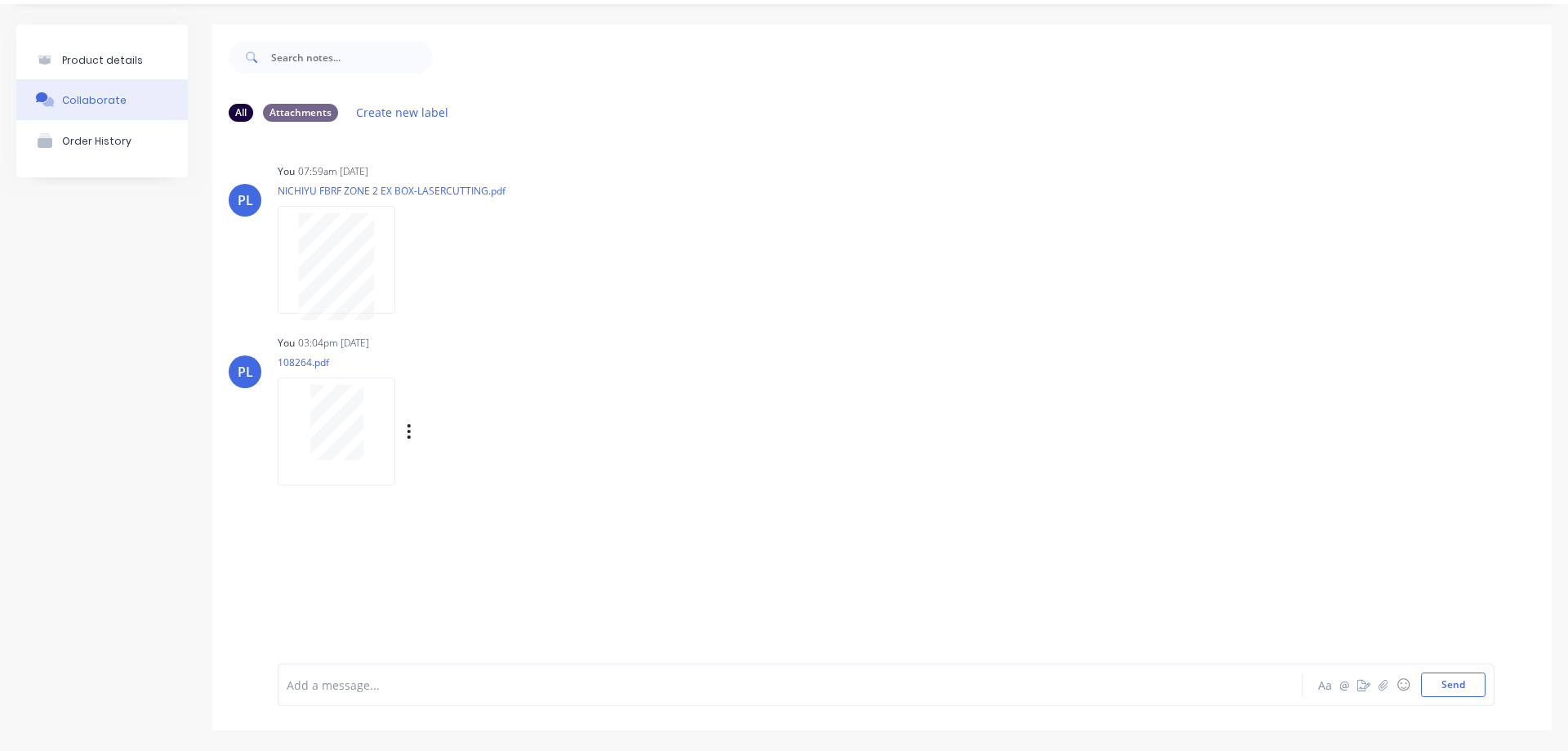
scroll to position [0, 0]
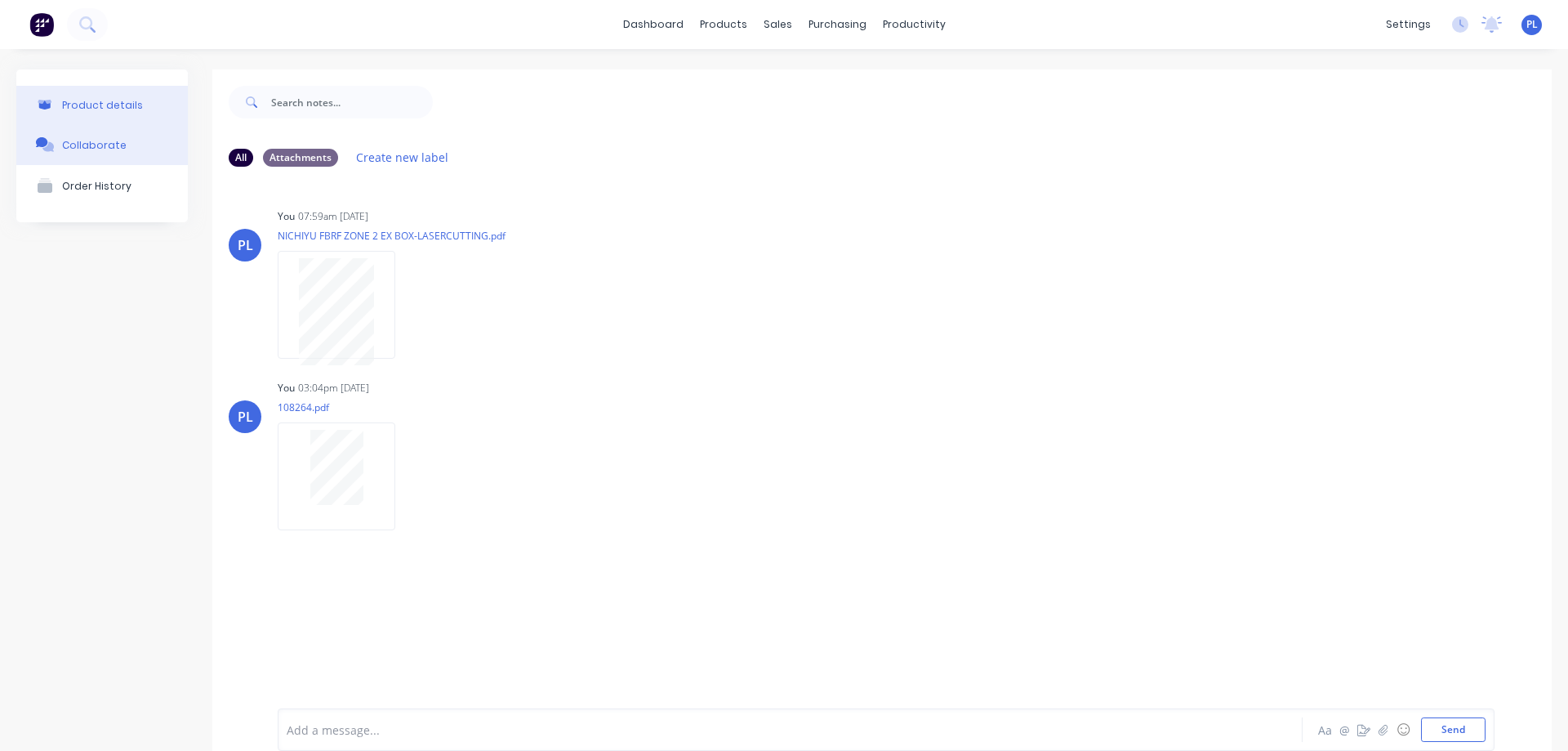
click at [79, 108] on div "Product details" at bounding box center [102, 105] width 81 height 12
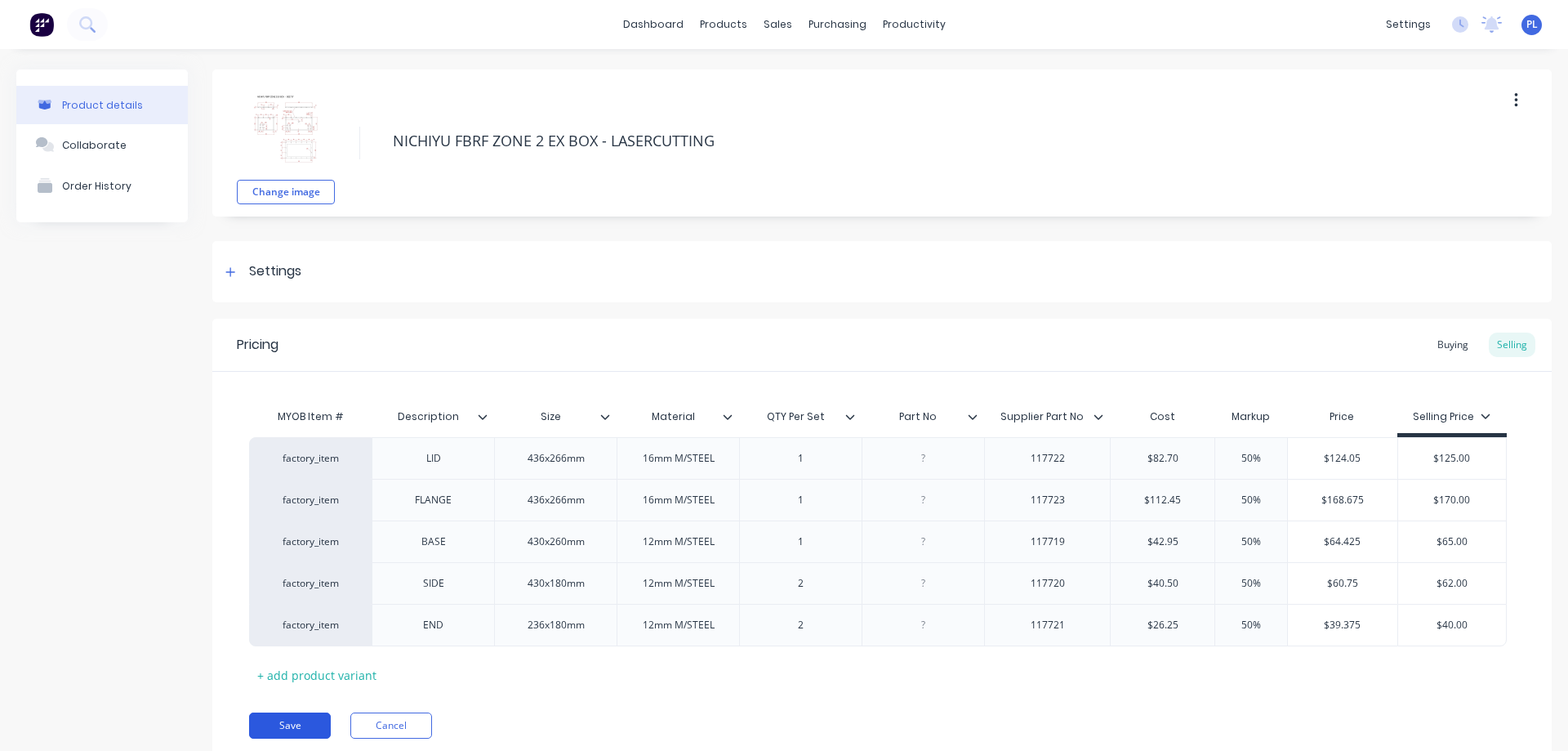
click at [299, 719] on button "Save" at bounding box center [290, 725] width 82 height 26
